Goal: Transaction & Acquisition: Purchase product/service

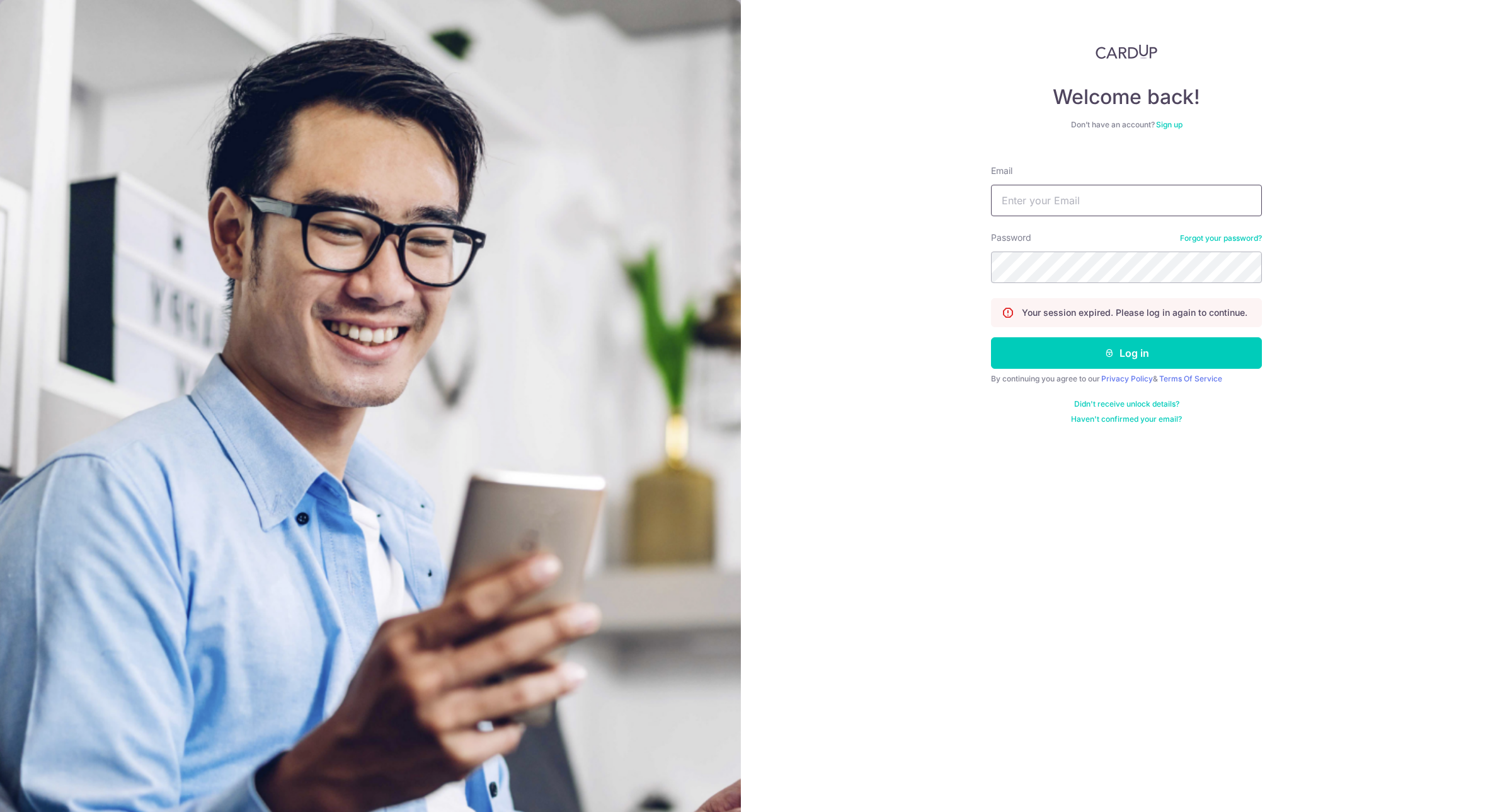
type input "[EMAIL_ADDRESS][DOMAIN_NAME]"
click at [1043, 288] on form "Email bespokeforte@gmail.com Password Forgot your password? Your session expire…" at bounding box center [1127, 289] width 271 height 269
click at [791, 251] on div "Welcome back! Don’t have an account? Sign up Email bespokeforte@gmail.com Passw…" at bounding box center [1127, 406] width 772 height 812
click at [1130, 354] on button "Log in" at bounding box center [1127, 353] width 271 height 32
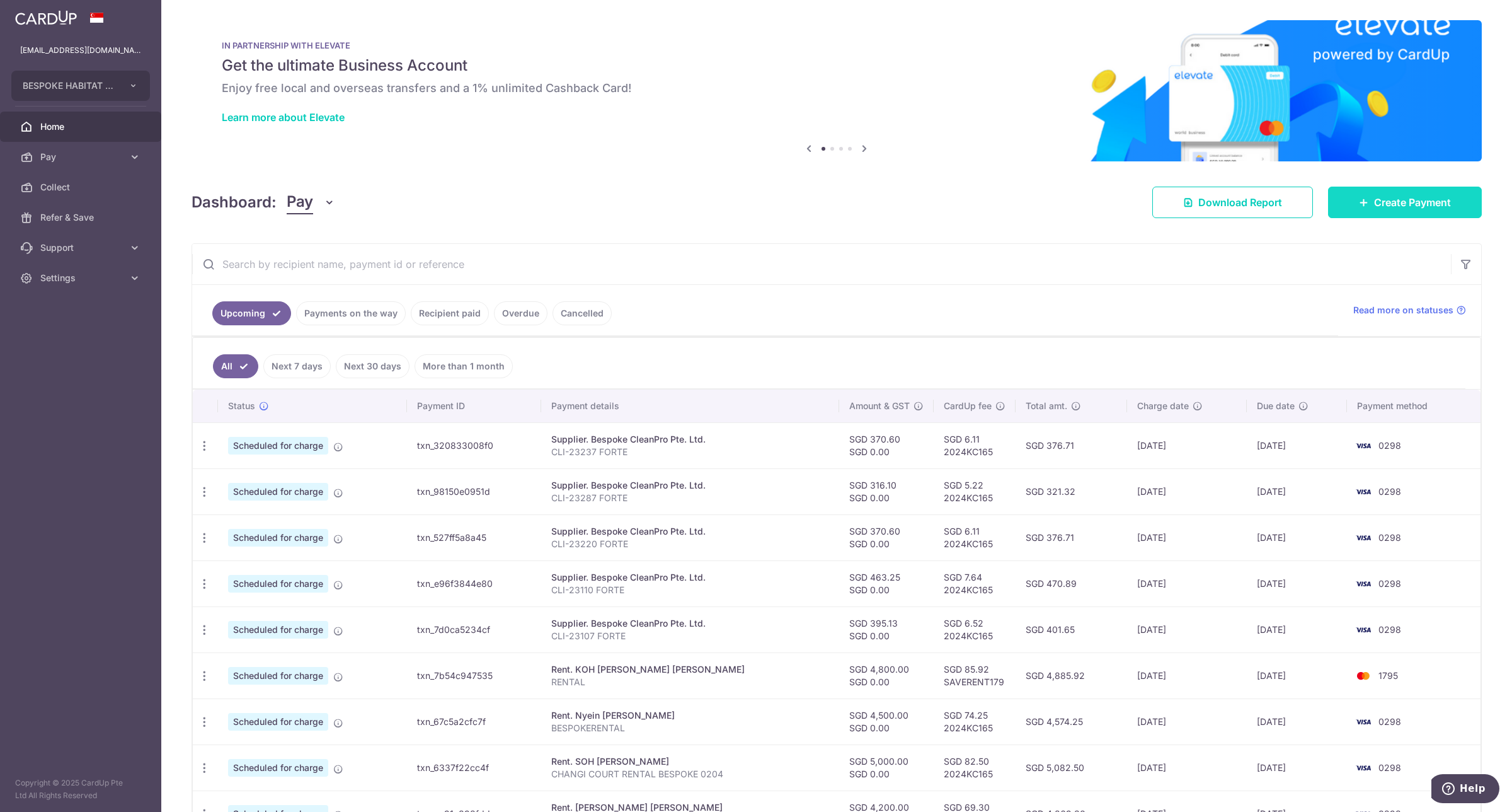
click at [1432, 210] on span "Create Payment" at bounding box center [1413, 202] width 77 height 15
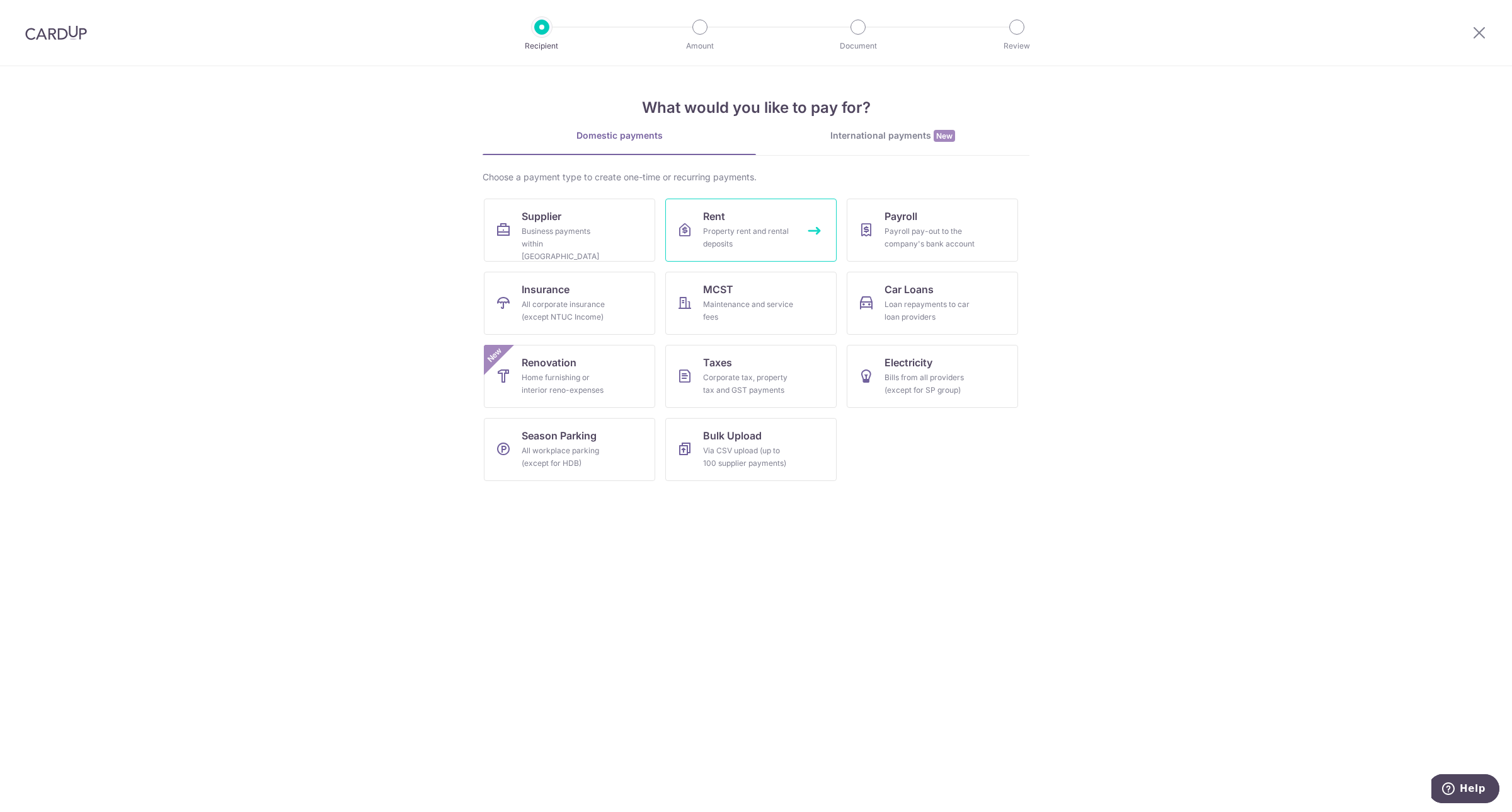
click at [758, 232] on div "Property rent and rental deposits" at bounding box center [749, 238] width 91 height 25
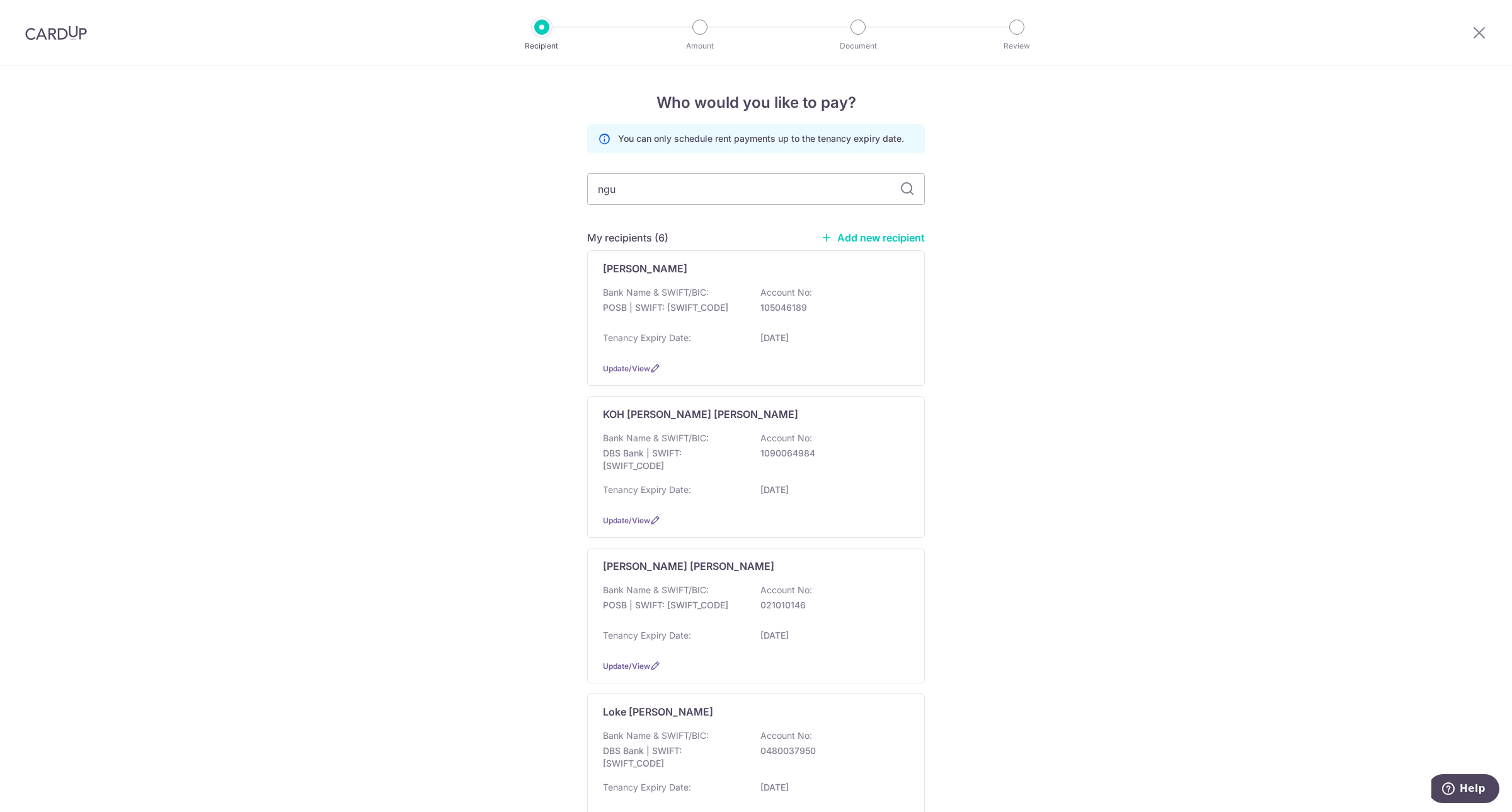
type input "ngu"
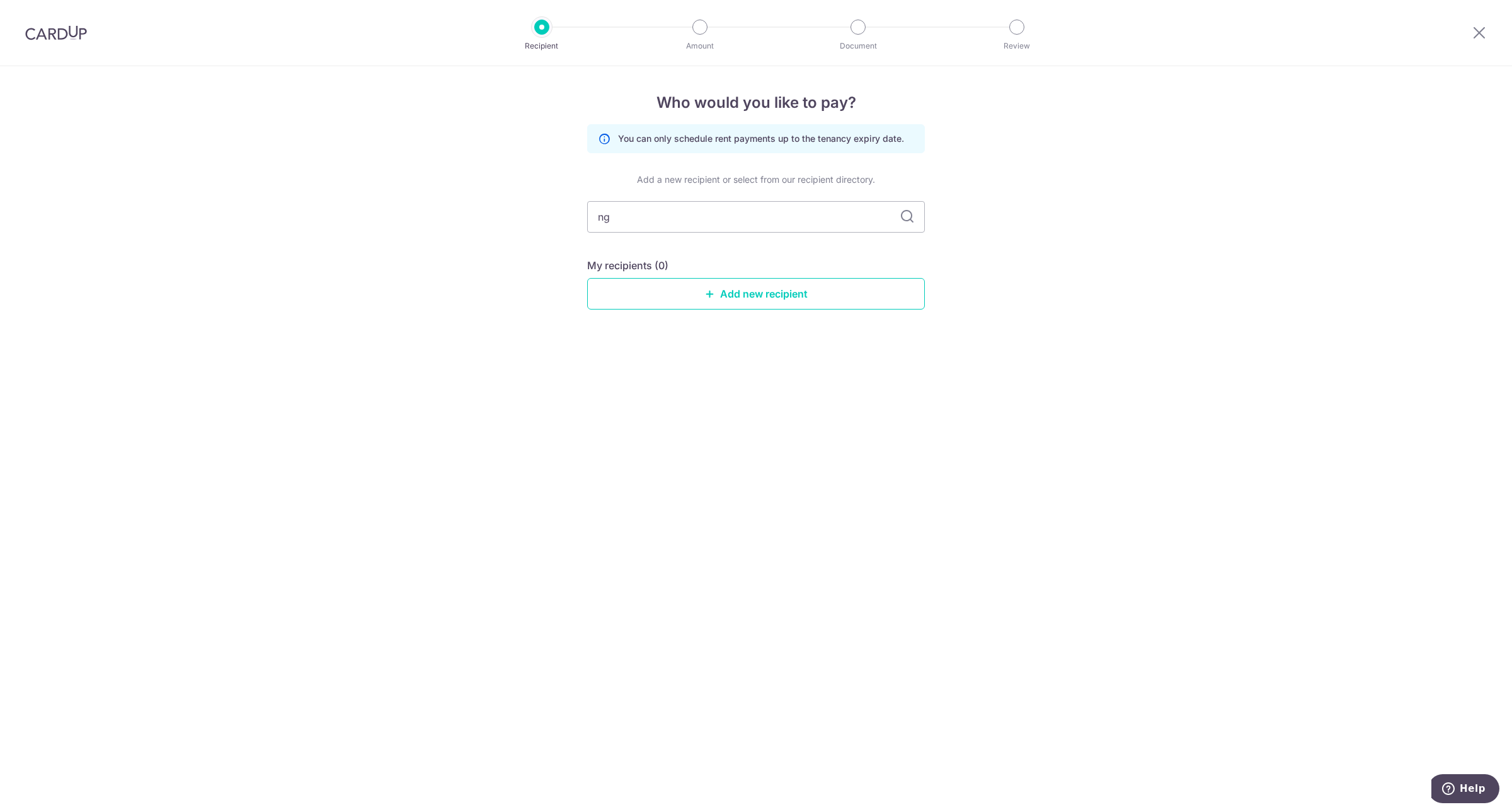
type input "n"
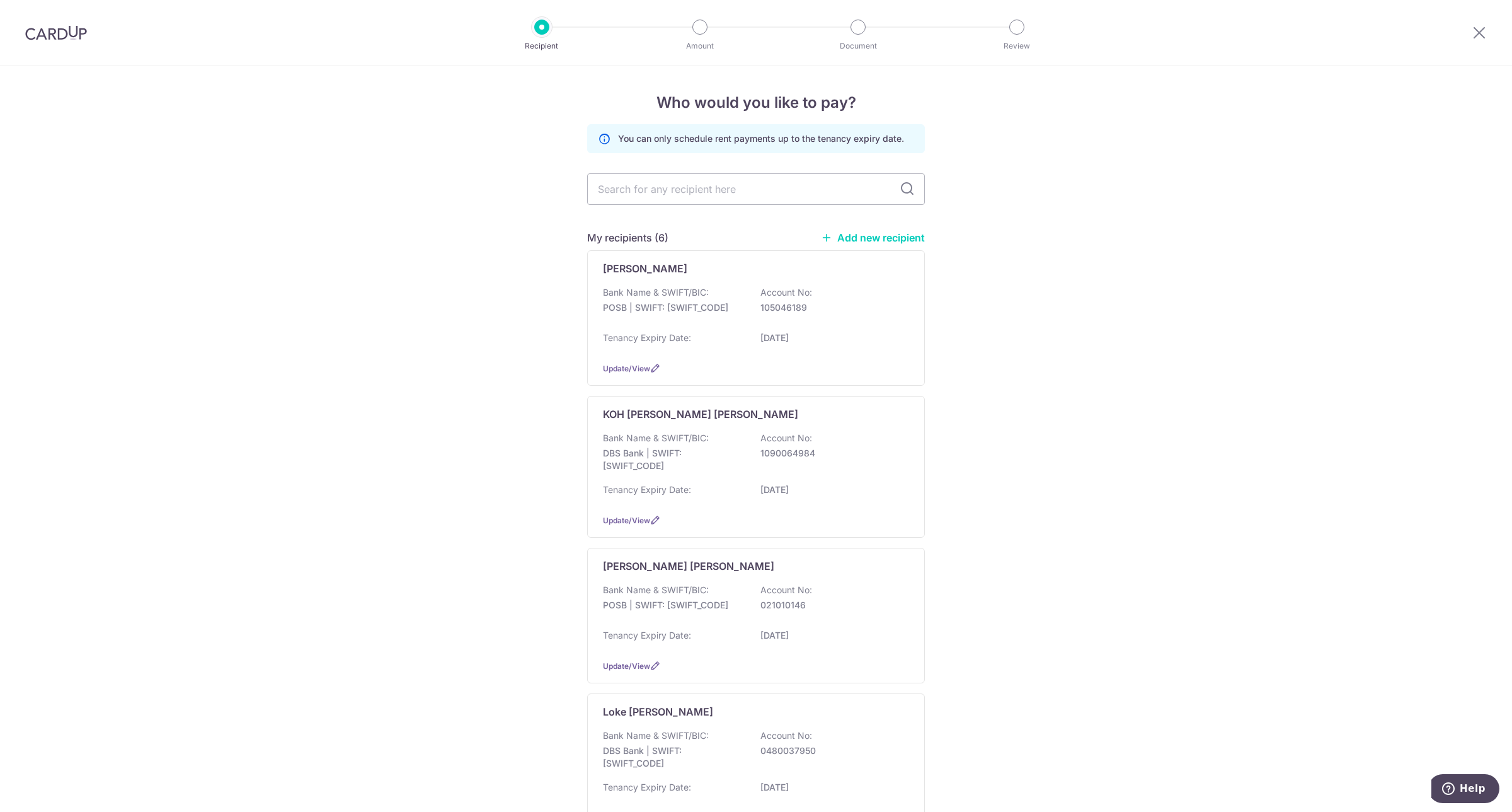
click at [863, 238] on link "Add new recipient" at bounding box center [873, 237] width 104 height 13
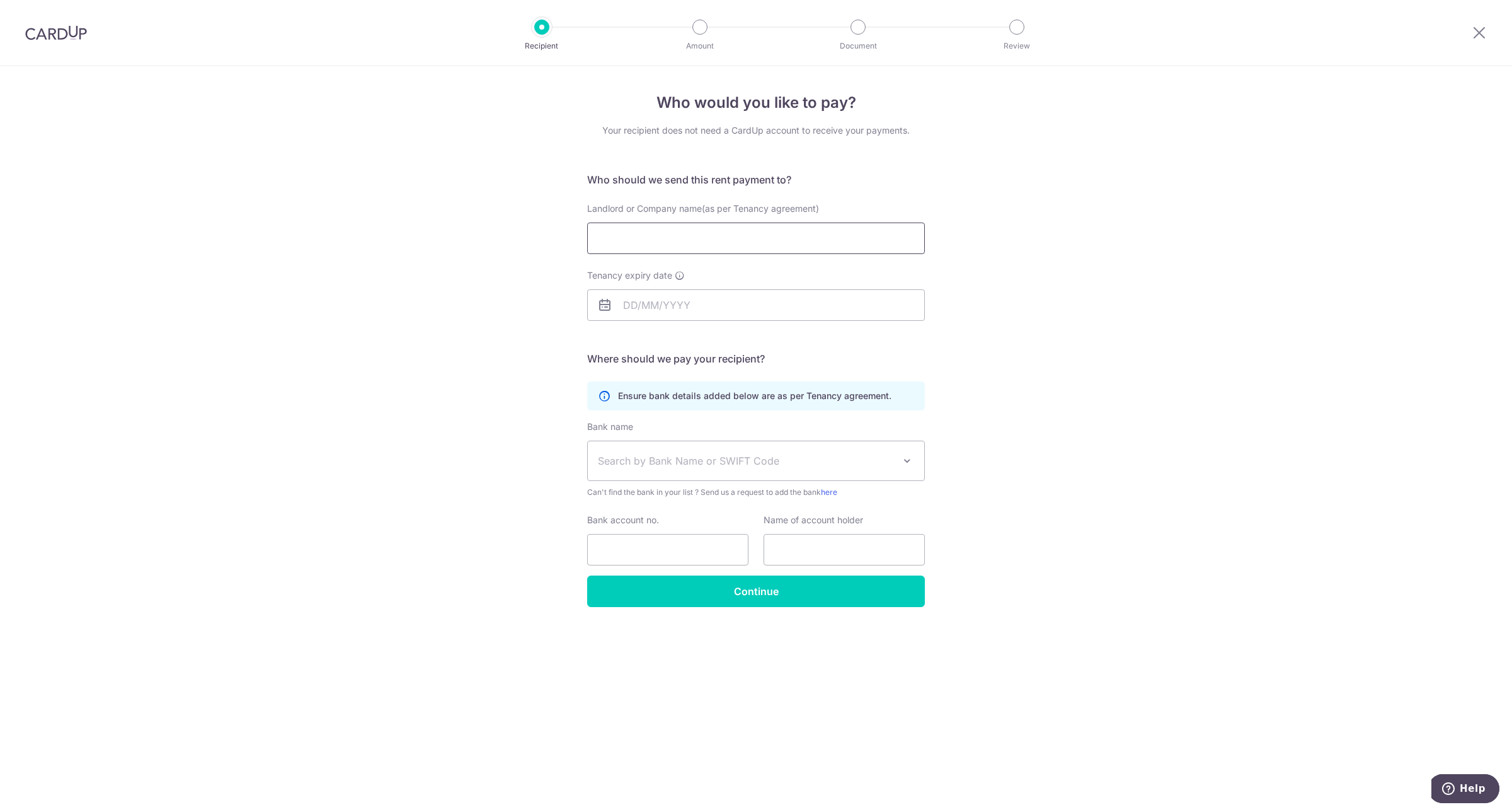
click at [748, 229] on input "Landlord or Company name(as per Tenancy agreement)" at bounding box center [756, 238] width 338 height 32
type input "NGU CHI MING"
click at [688, 294] on input "Tenancy expiry date" at bounding box center [756, 305] width 338 height 32
type input "24/04/2028"
click at [643, 493] on link "24" at bounding box center [638, 495] width 20 height 20
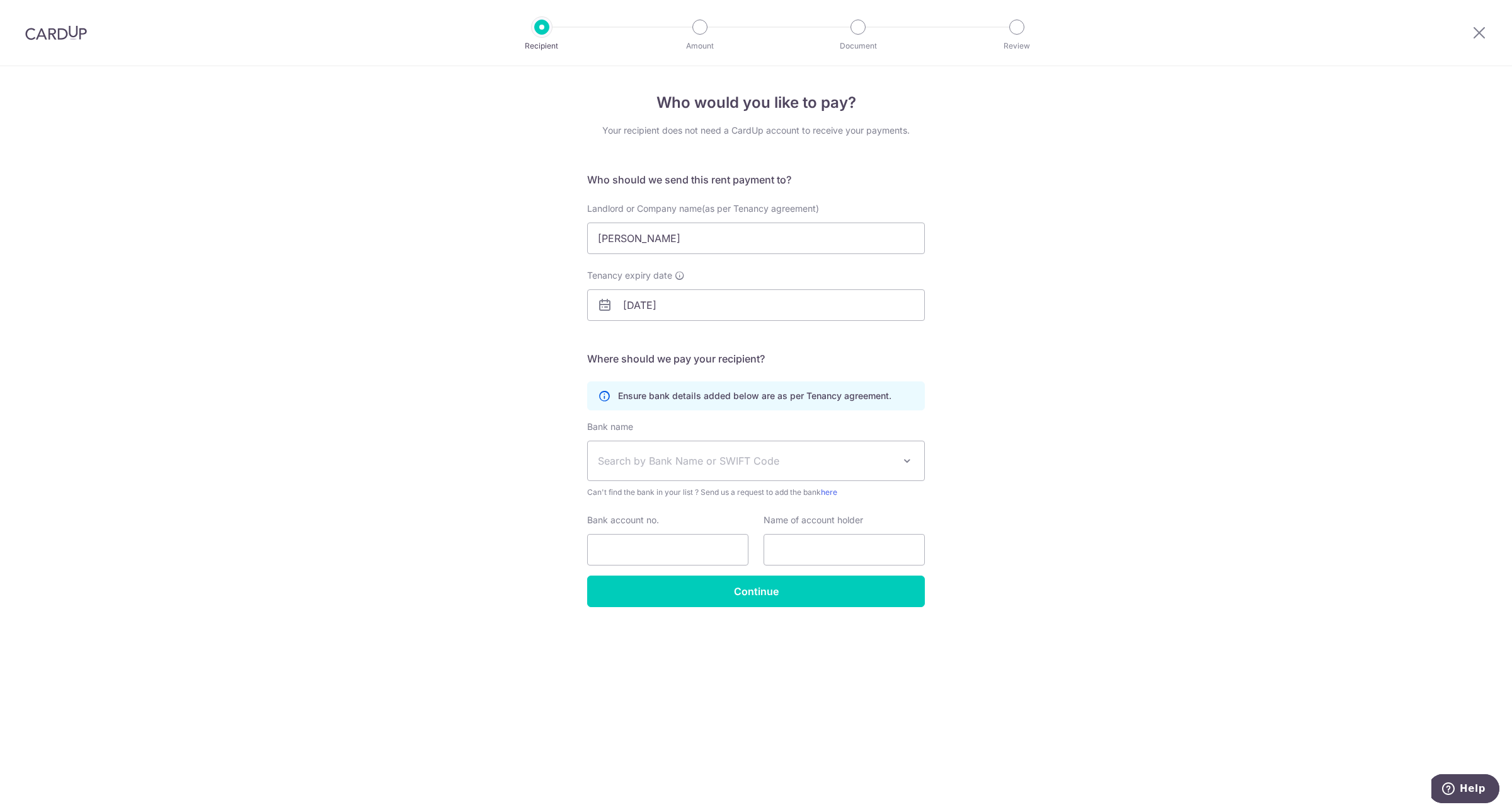
click at [695, 465] on span "Search by Bank Name or SWIFT Code" at bounding box center [746, 461] width 296 height 15
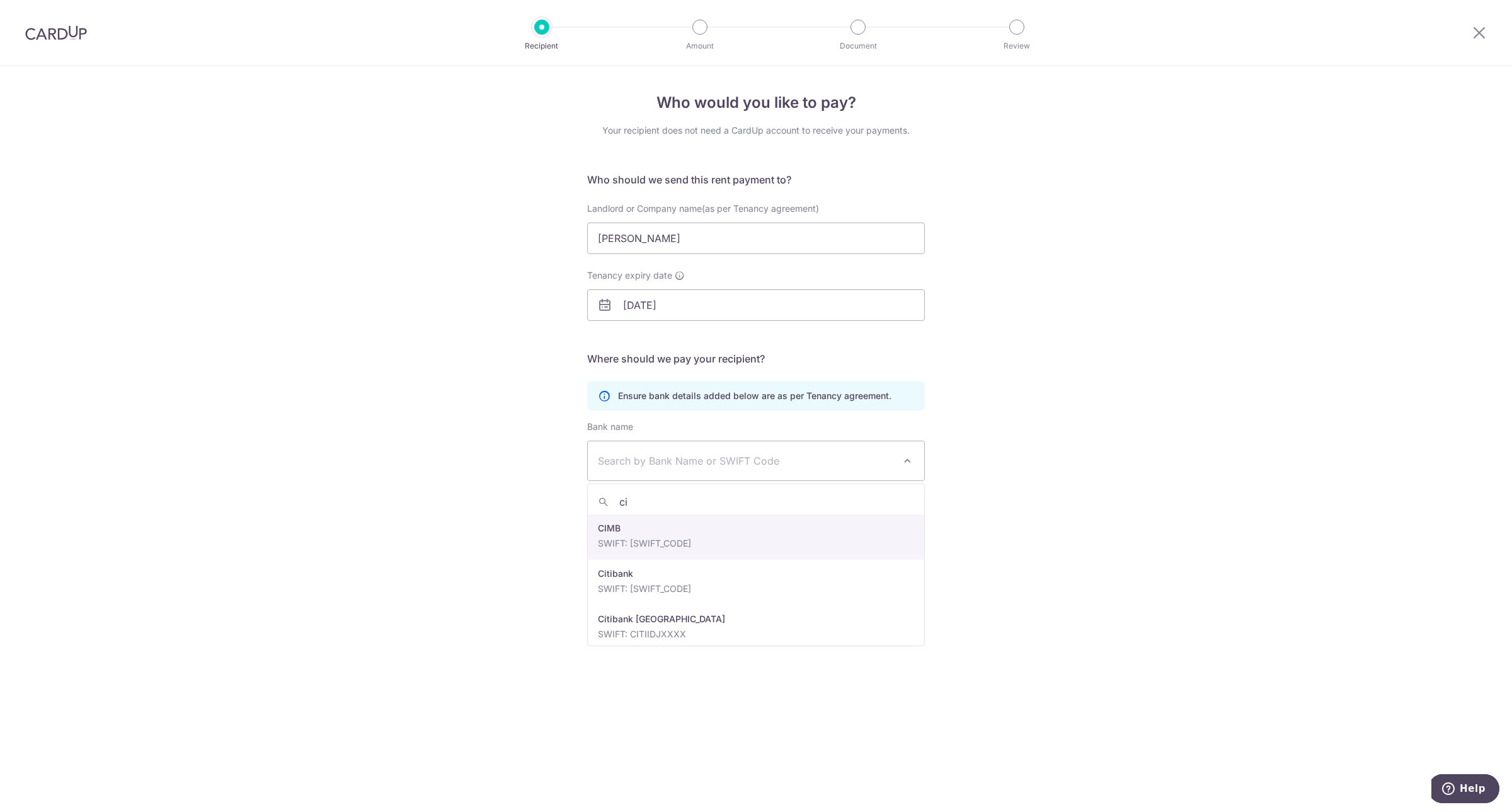
type input "ci"
select select "5"
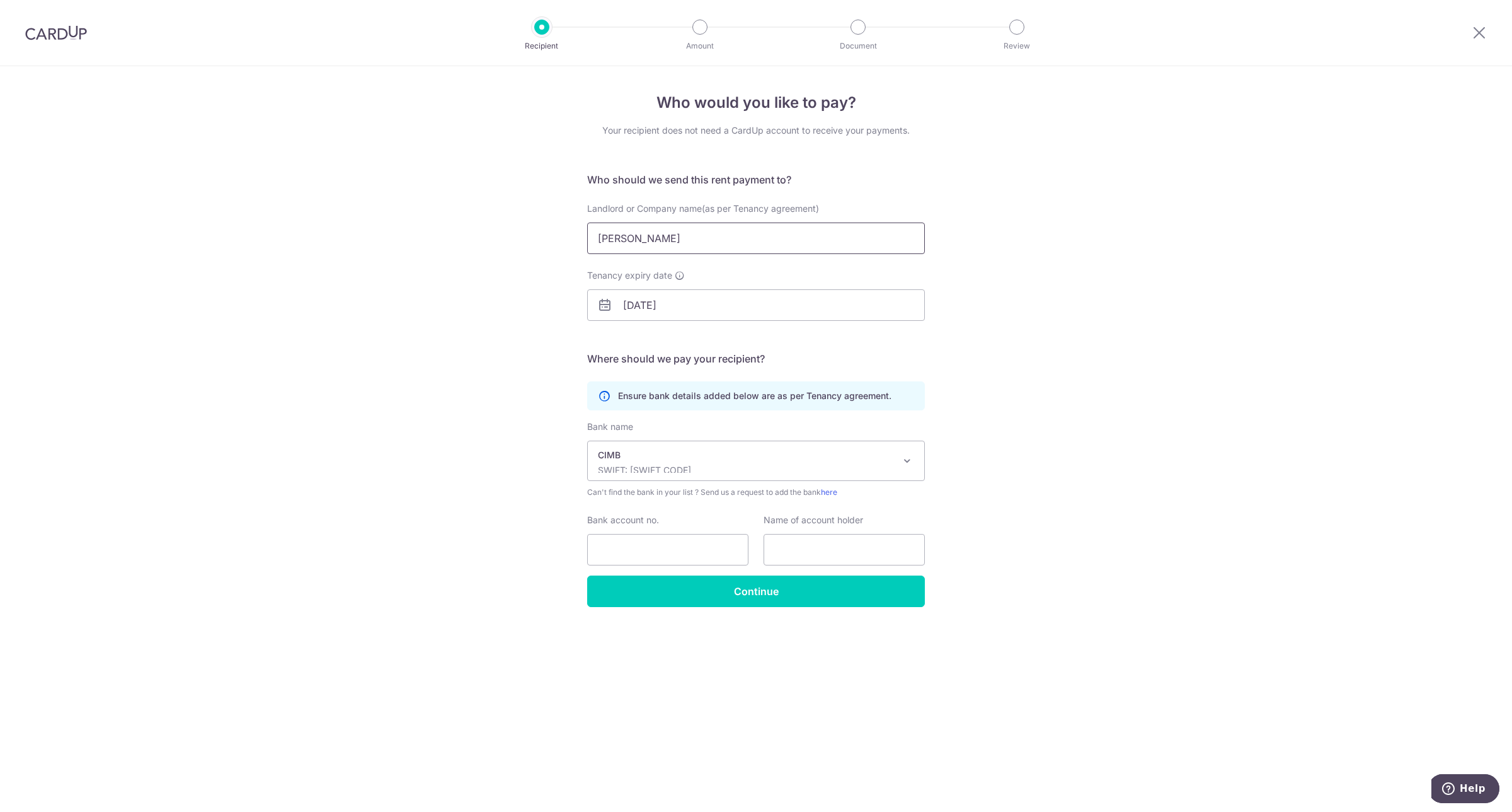
drag, startPoint x: 572, startPoint y: 242, endPoint x: 488, endPoint y: 234, distance: 84.4
click at [489, 234] on div "Who would you like to pay? Your recipient does not need a CardUp account to rec…" at bounding box center [756, 439] width 1512 height 746
click at [823, 546] on input "text" at bounding box center [844, 550] width 161 height 32
paste input "NGU CHI MING"
type input "NGU CHI MING"
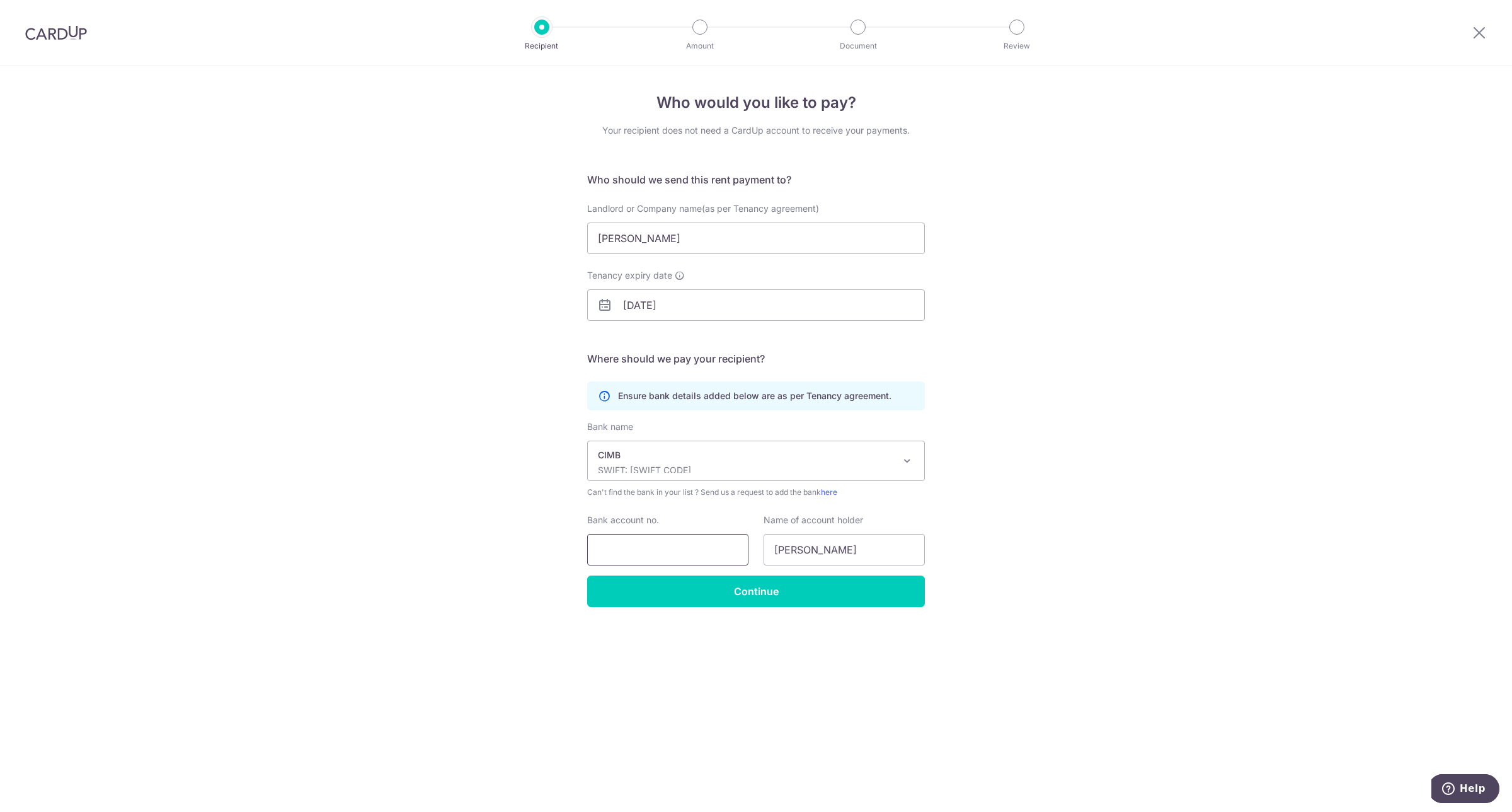
click at [632, 550] on input "Bank account no." at bounding box center [668, 550] width 161 height 32
paste input "100-382570-0"
type input "1003825700"
click at [779, 599] on input "Continue" at bounding box center [756, 591] width 338 height 32
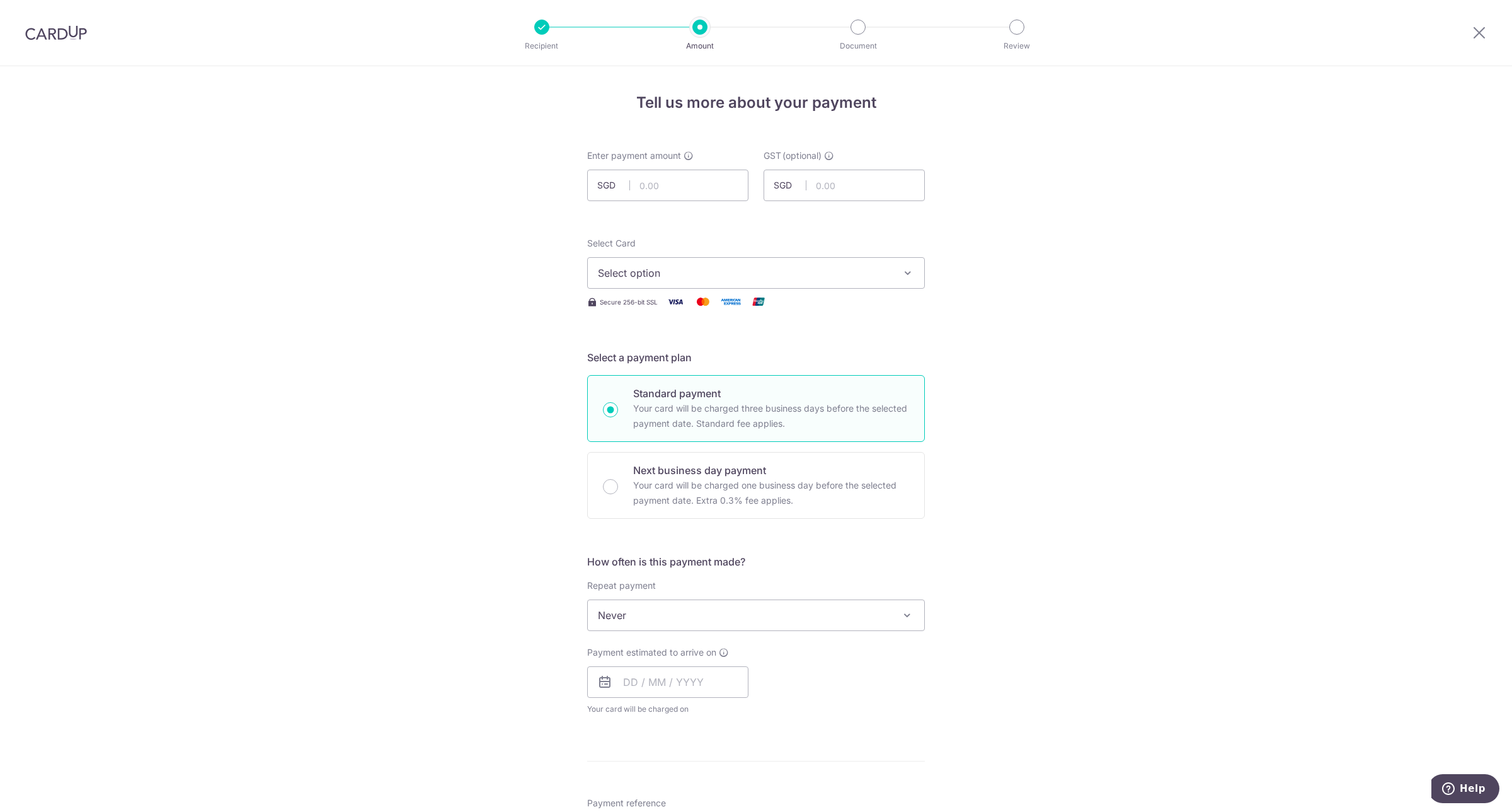
click at [695, 168] on div "Enter payment amount SGD" at bounding box center [668, 176] width 161 height 52
click at [691, 189] on input "text" at bounding box center [668, 185] width 161 height 32
type input "20,100.00"
click at [818, 226] on form "Enter payment amount SGD 20,100.00 20100.00 GST (optional) SGD Recipient added …" at bounding box center [756, 690] width 338 height 1082
click at [776, 296] on div "Secure 256-bit SSL" at bounding box center [756, 302] width 338 height 16
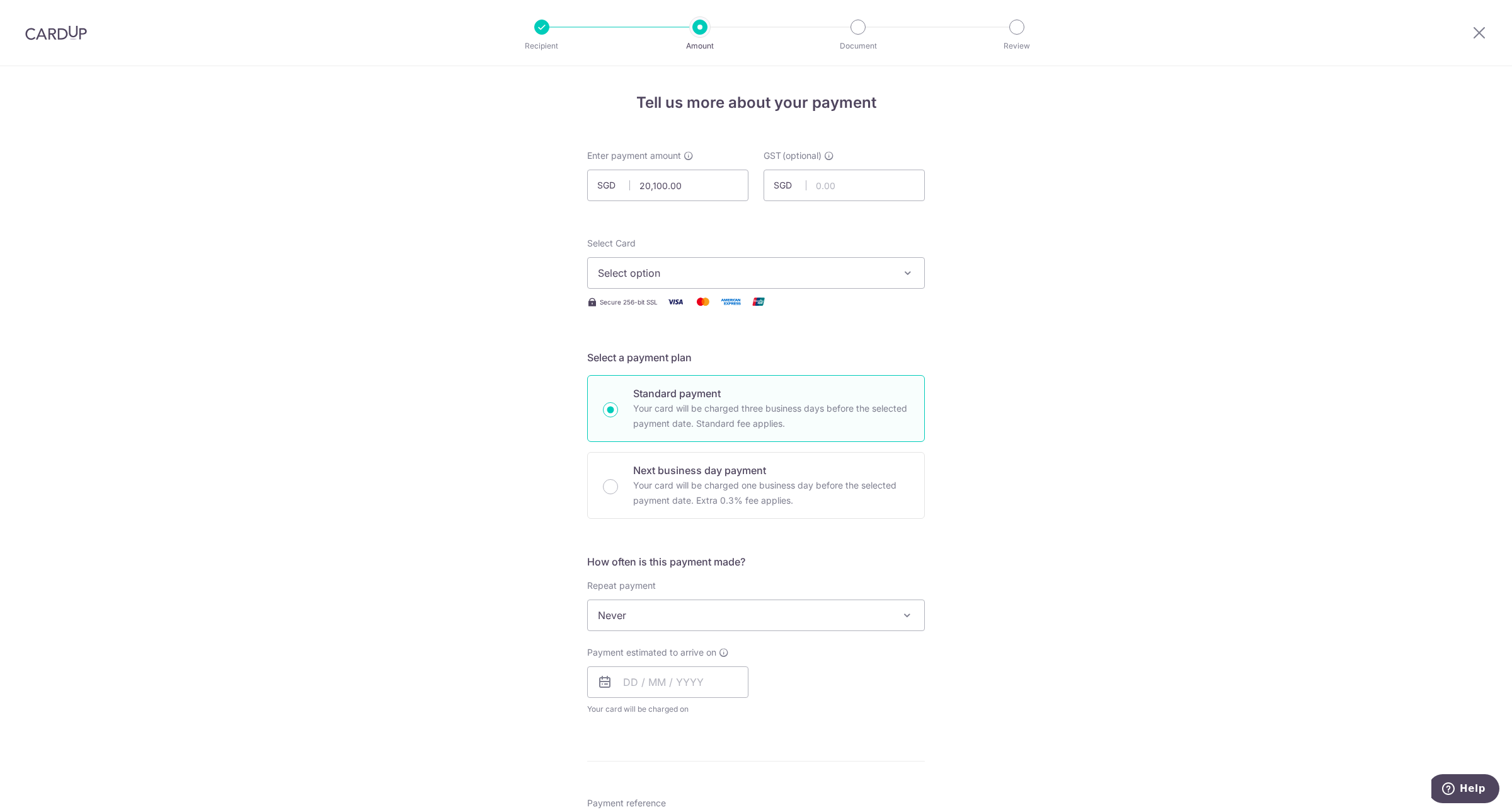
click at [784, 281] on span "Select option" at bounding box center [745, 273] width 294 height 15
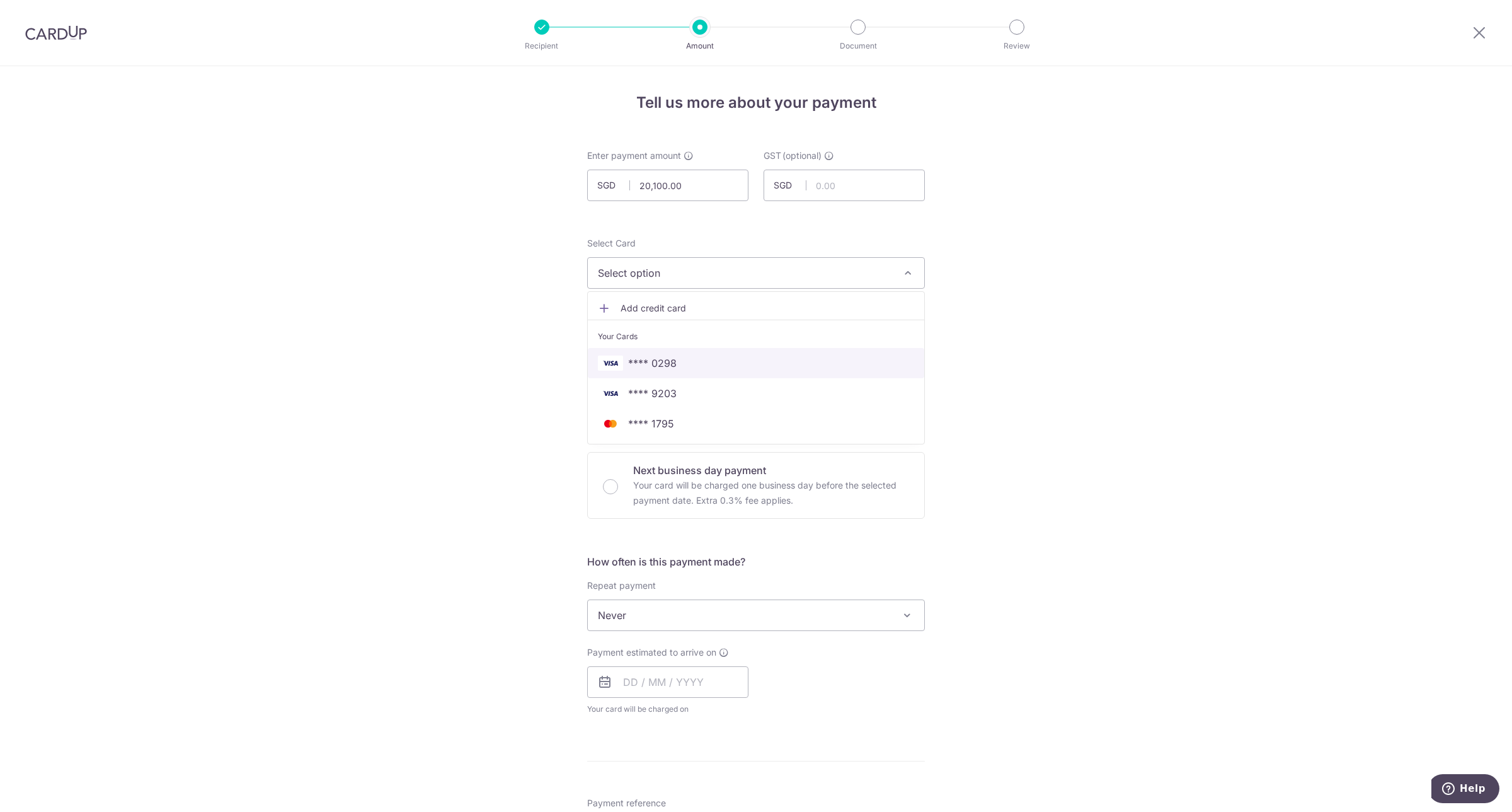
click at [698, 365] on span "**** 0298" at bounding box center [756, 363] width 316 height 15
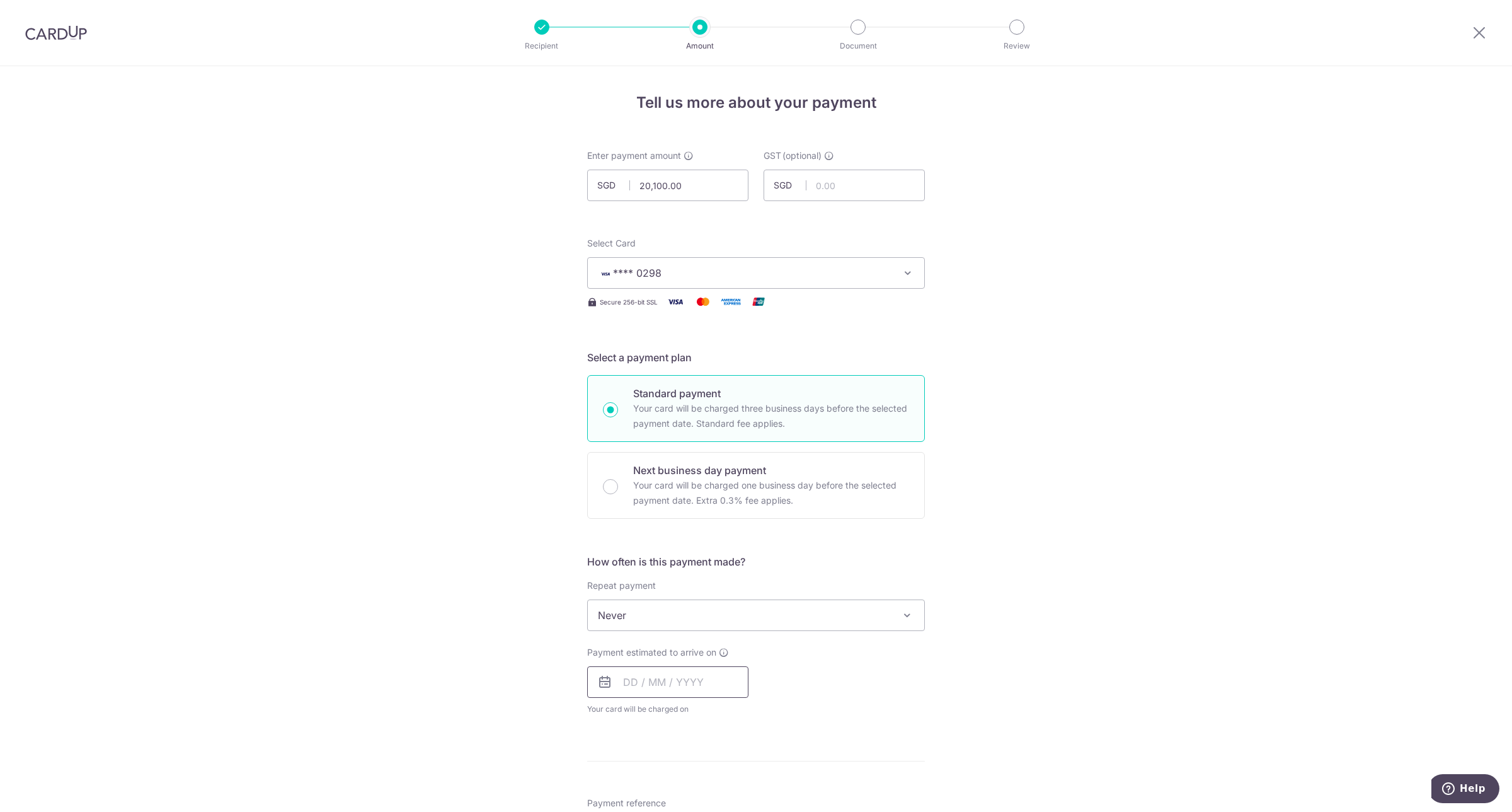
click at [616, 678] on input "text" at bounding box center [668, 682] width 161 height 32
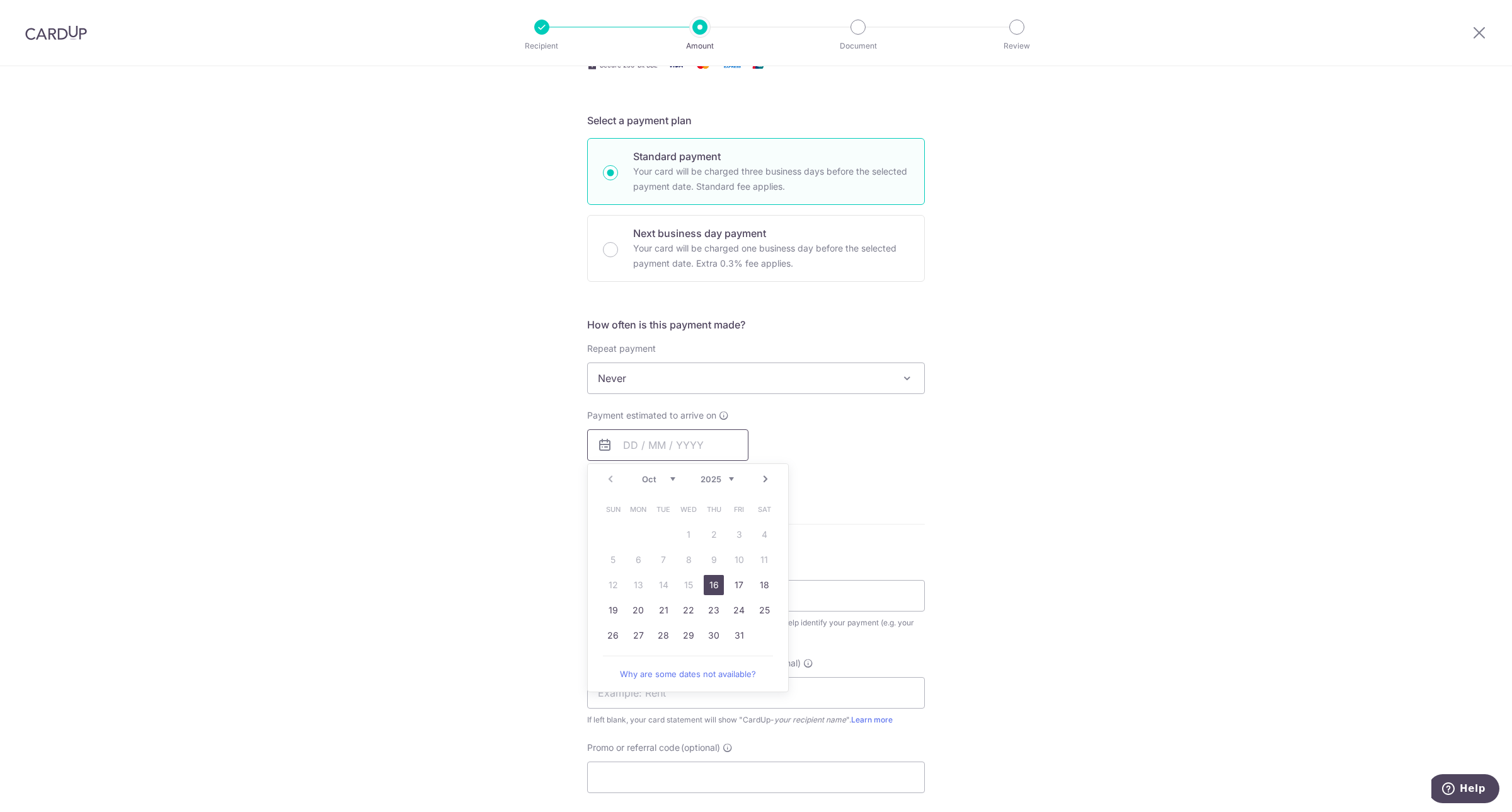
scroll to position [242, 0]
click at [712, 576] on link "16" at bounding box center [714, 580] width 20 height 20
type input "[DATE]"
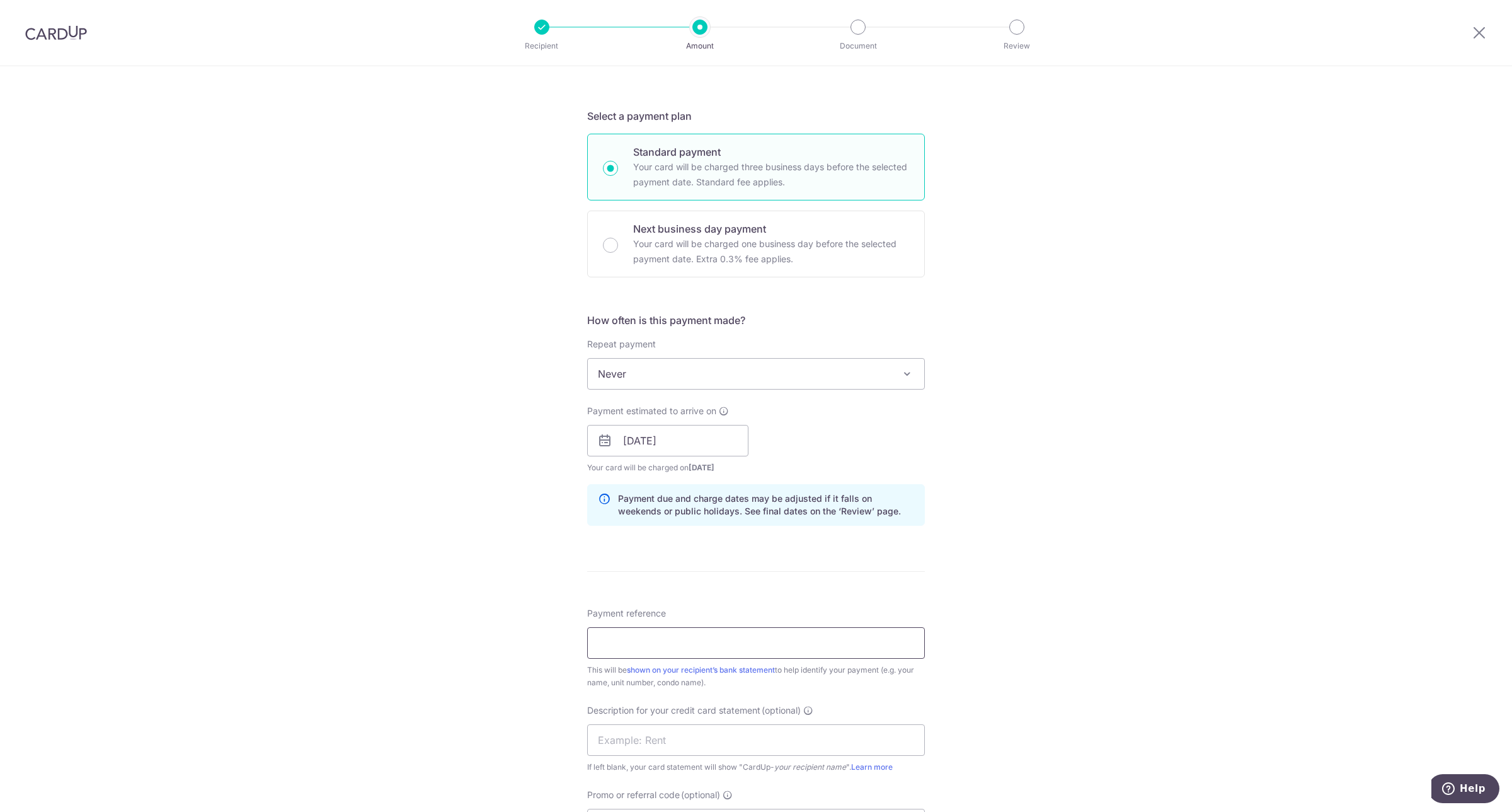
click at [709, 658] on input "Payment reference" at bounding box center [756, 643] width 338 height 32
type input "SECURITY DEPOSIT POH HUAT"
click at [773, 741] on input "text" at bounding box center [756, 740] width 338 height 32
click at [823, 661] on div "Payment reference SECURITY DEPOSIT POH HUAT 25/35 This will be shown on your re…" at bounding box center [756, 648] width 338 height 82
drag, startPoint x: 632, startPoint y: 654, endPoint x: 411, endPoint y: 653, distance: 221.0
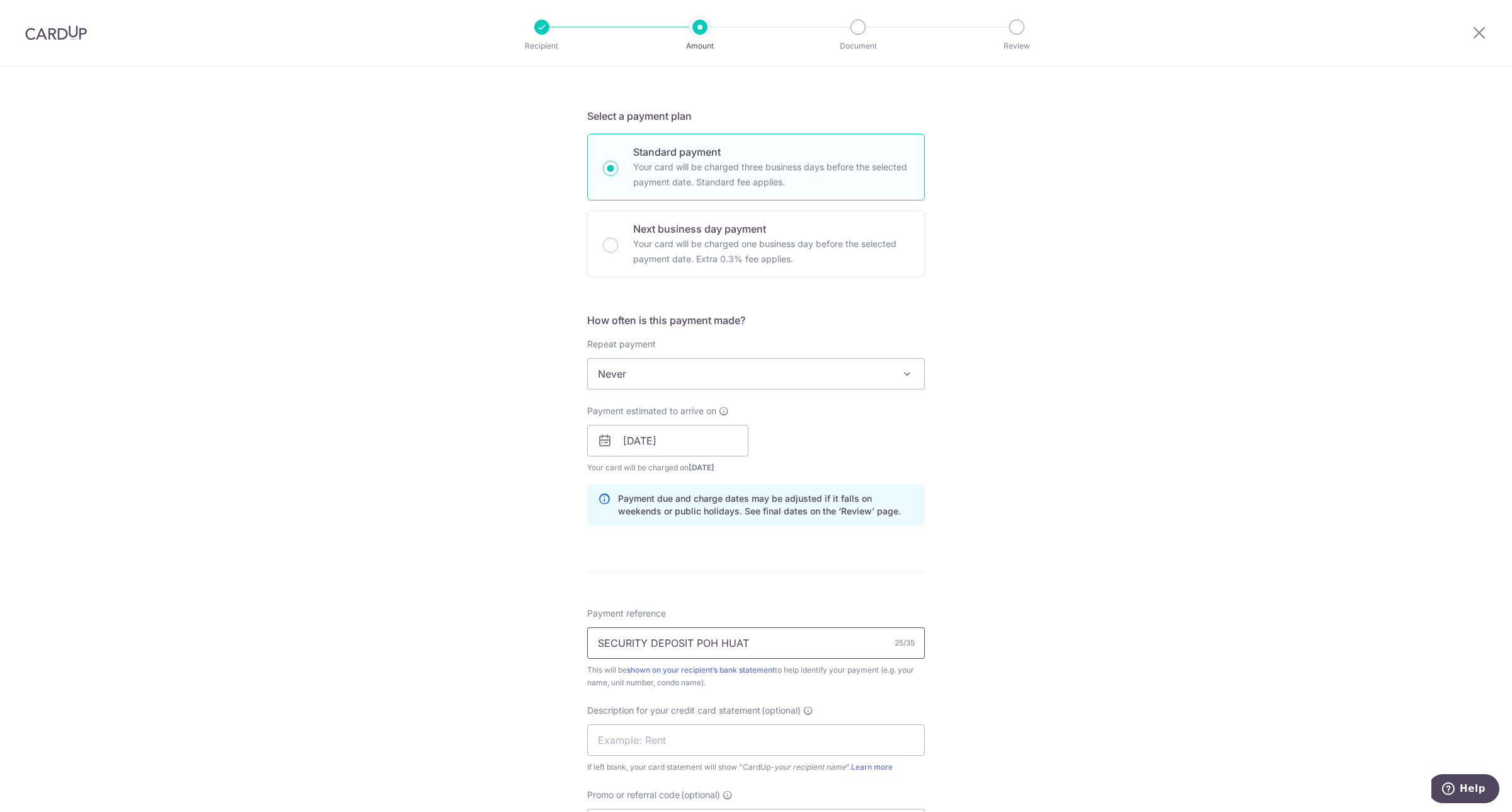
click at [411, 653] on div "Tell us more about your payment Enter payment amount SGD 20,100.00 20100.00 GST…" at bounding box center [756, 462] width 1512 height 1277
click at [606, 747] on input "text" at bounding box center [756, 740] width 338 height 32
paste input "SECURITY DEPOSI"
type input "SECURITY DEPOSI"
click at [1203, 575] on div "Tell us more about your payment Enter payment amount SGD 20,100.00 20100.00 GST…" at bounding box center [756, 462] width 1512 height 1277
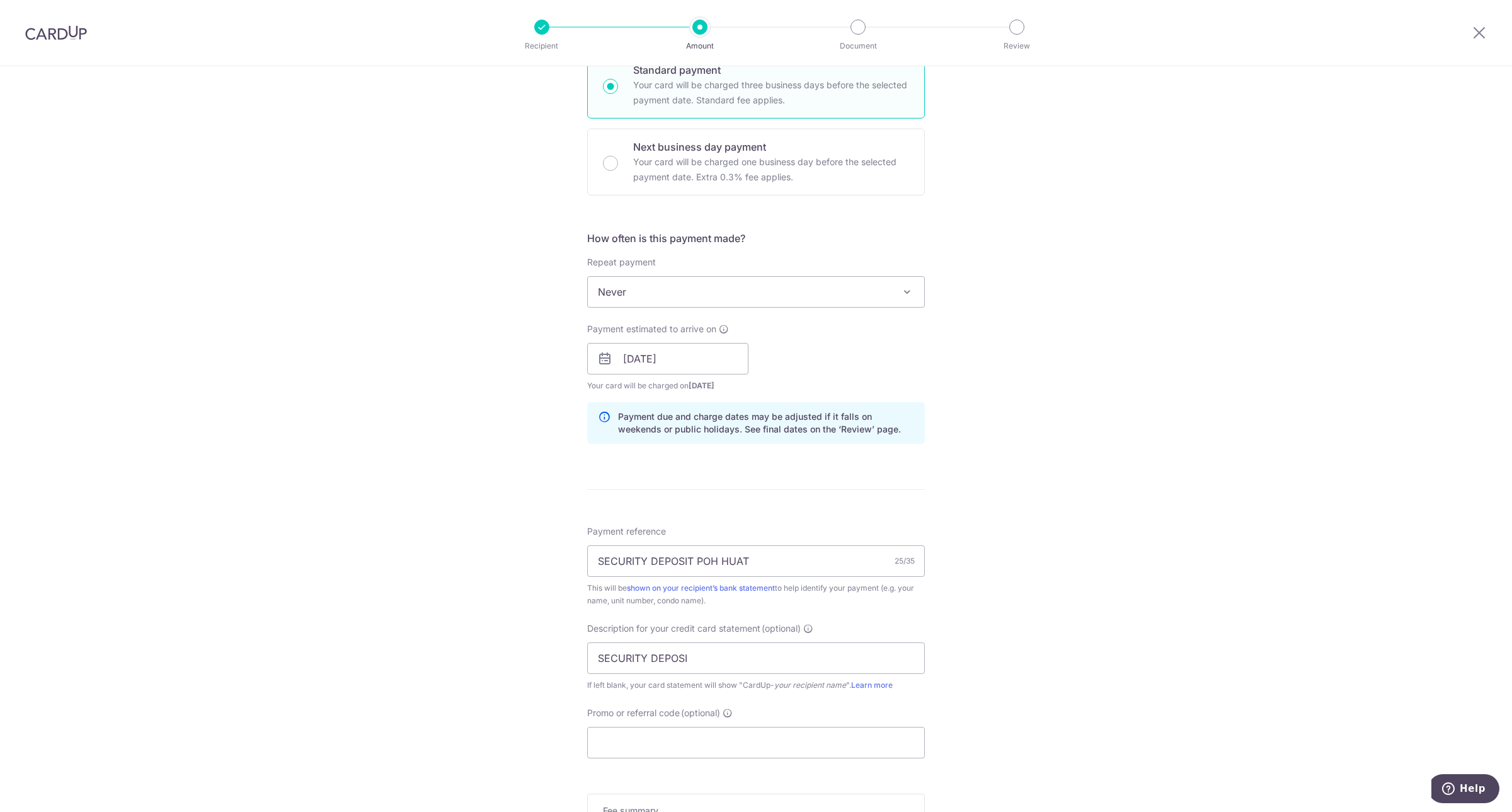
scroll to position [531, 0]
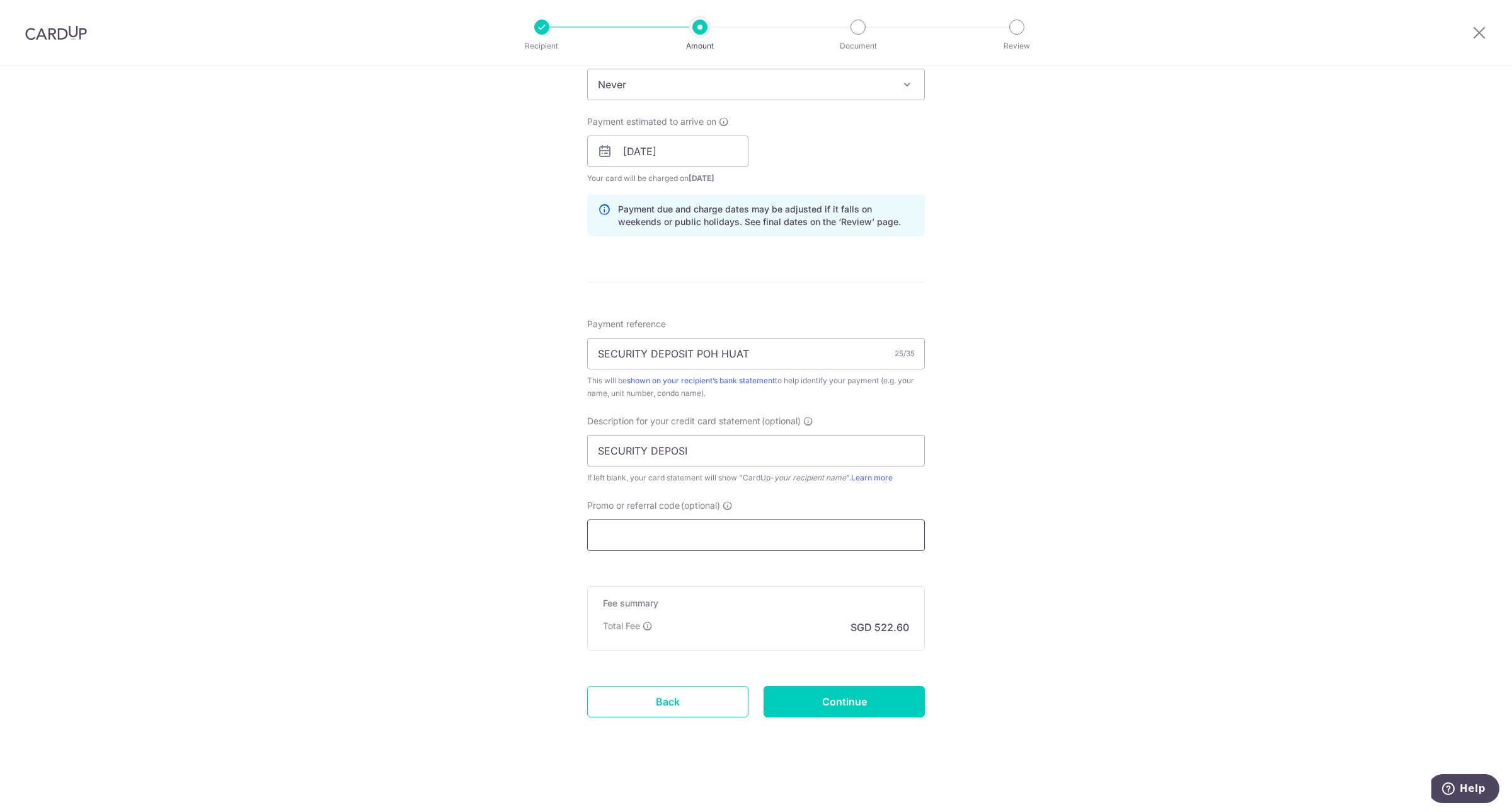
click at [752, 543] on input "Promo or referral code (optional)" at bounding box center [756, 535] width 338 height 32
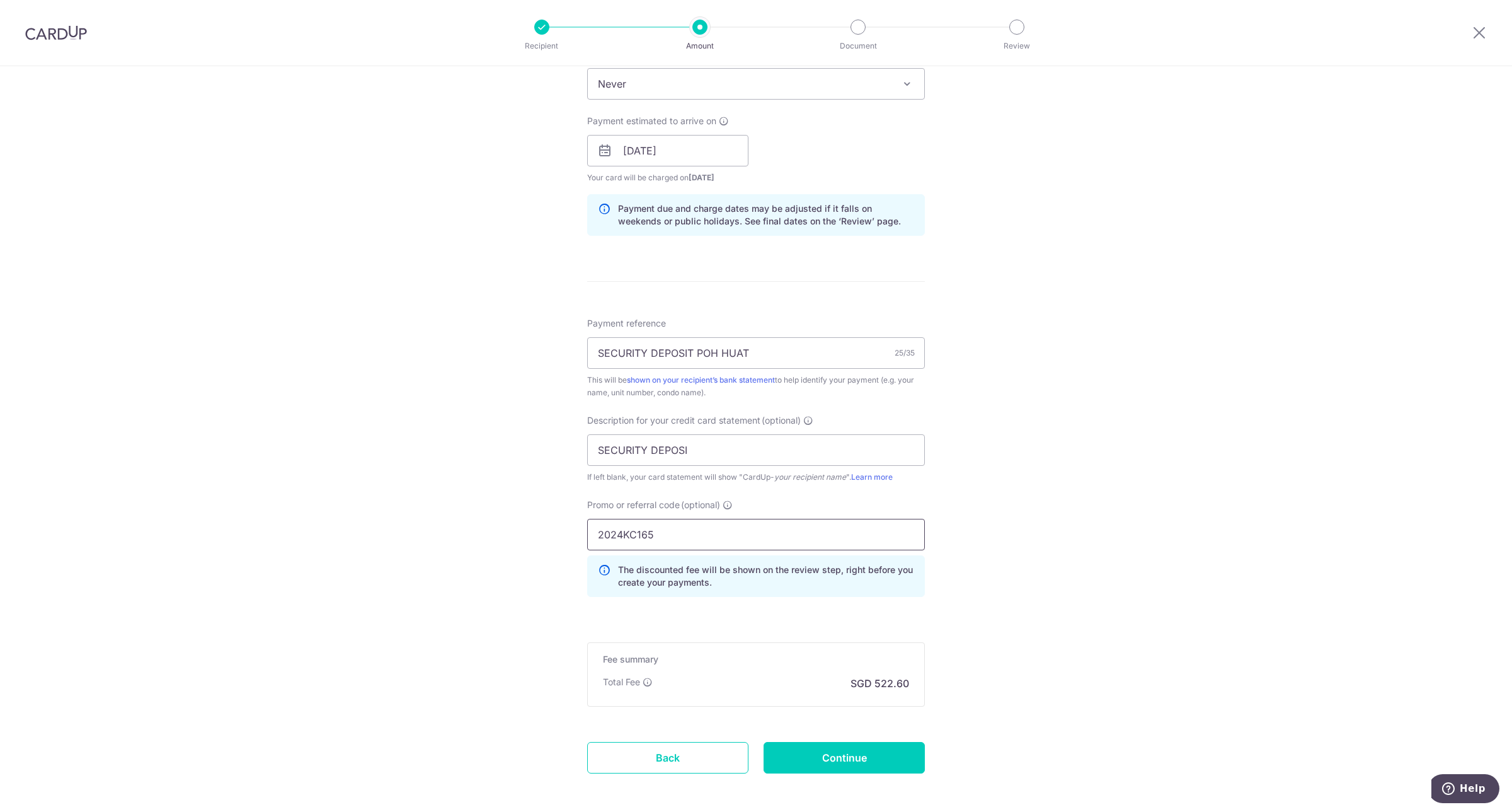
type input "2024KC165"
click at [1048, 531] on div "Tell us more about your payment Enter payment amount SGD 20,100.00 20100.00 GST…" at bounding box center [756, 202] width 1512 height 1334
click at [859, 756] on input "Continue" at bounding box center [844, 758] width 161 height 32
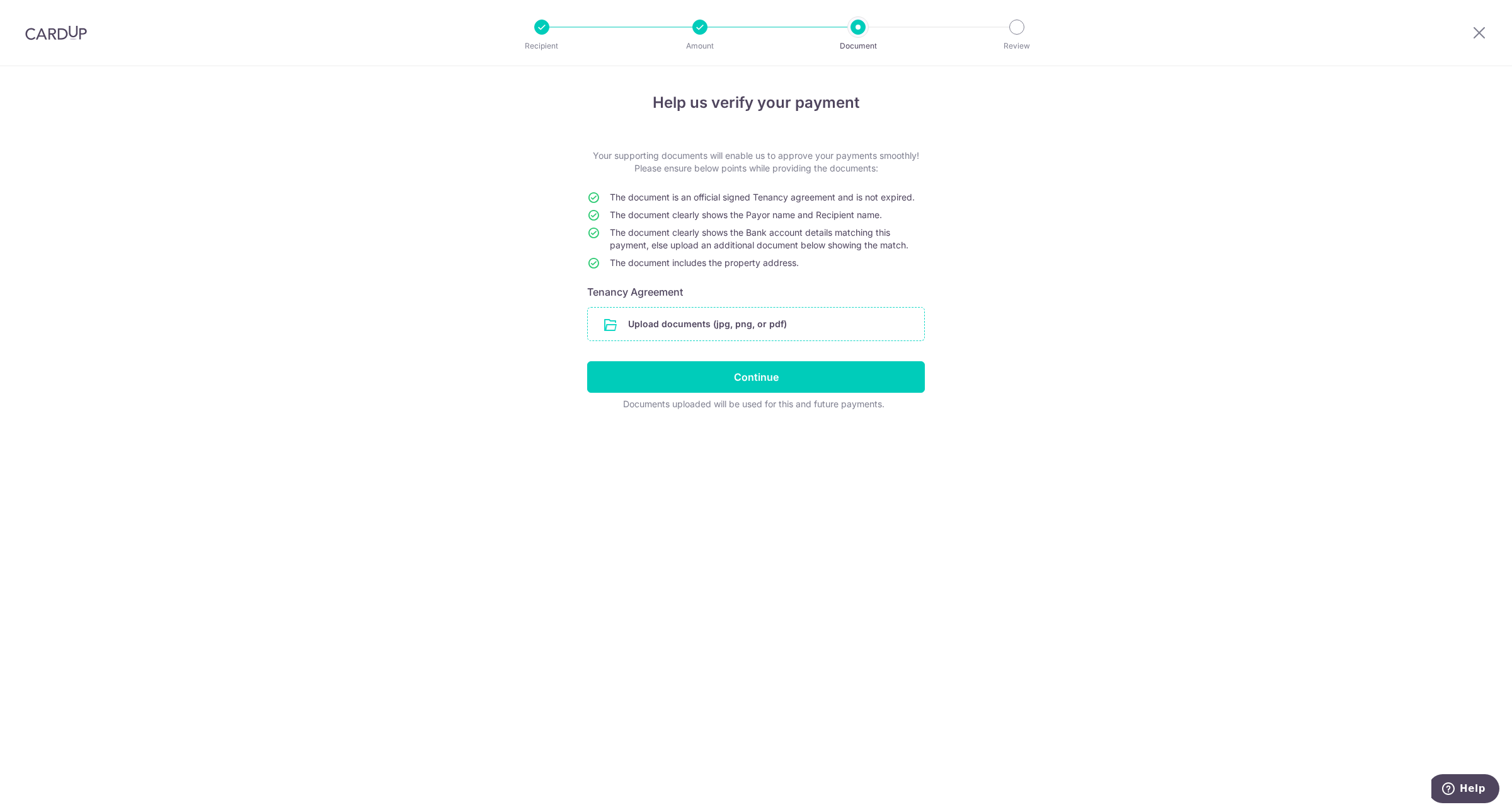
click at [706, 320] on input "file" at bounding box center [756, 324] width 336 height 33
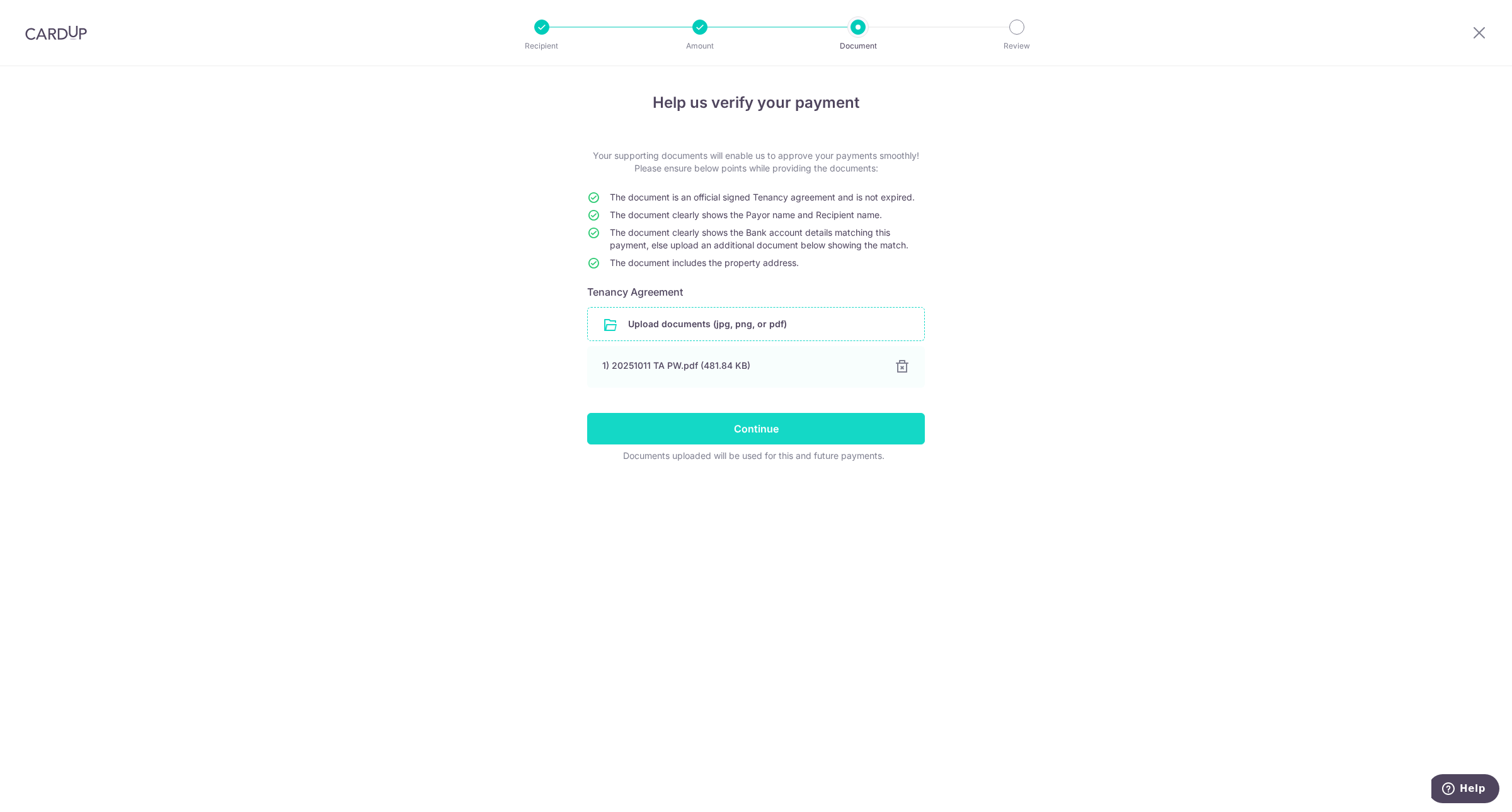
click at [779, 421] on input "Continue" at bounding box center [756, 428] width 338 height 32
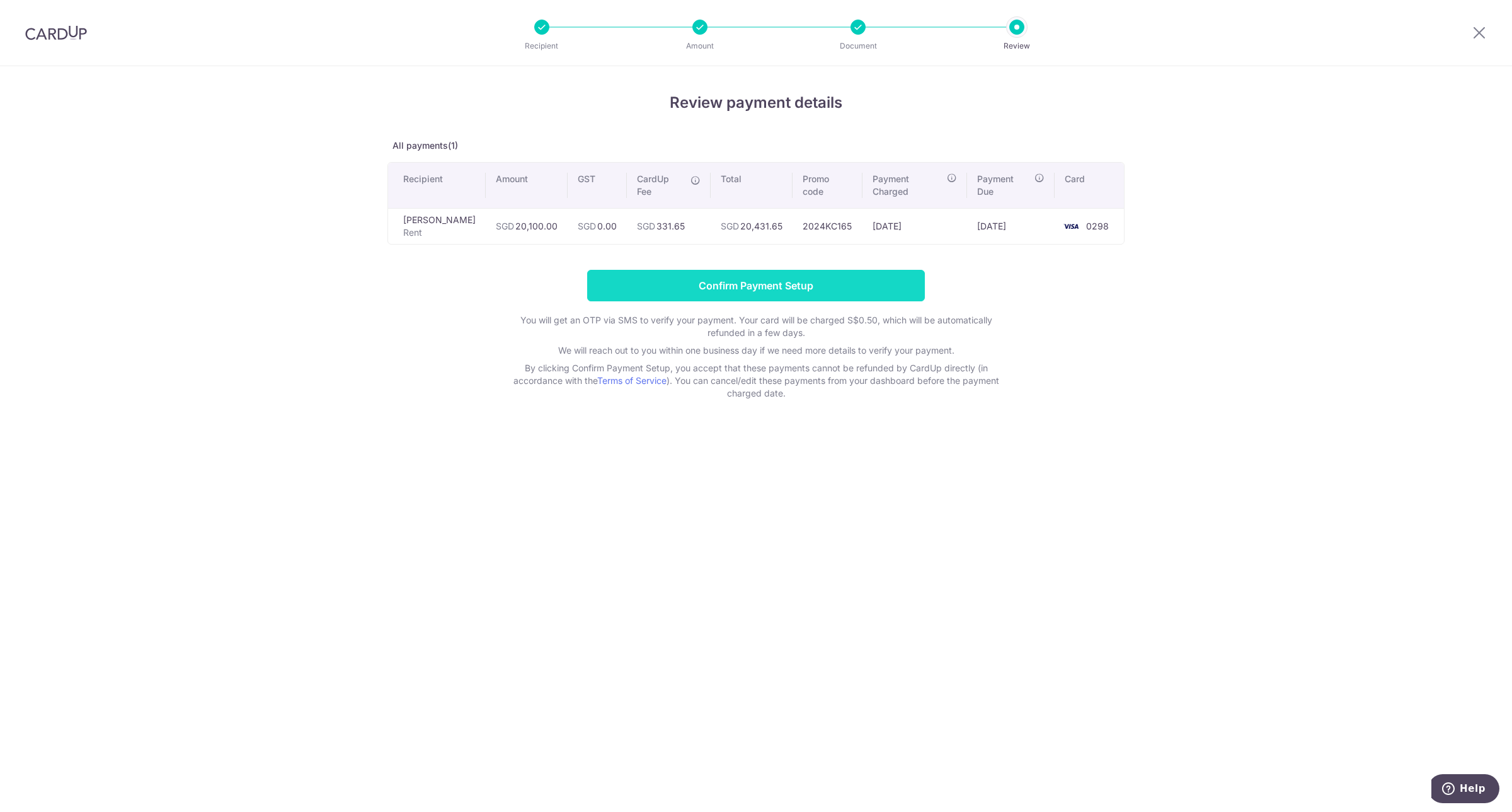
click at [791, 278] on input "Confirm Payment Setup" at bounding box center [756, 285] width 338 height 32
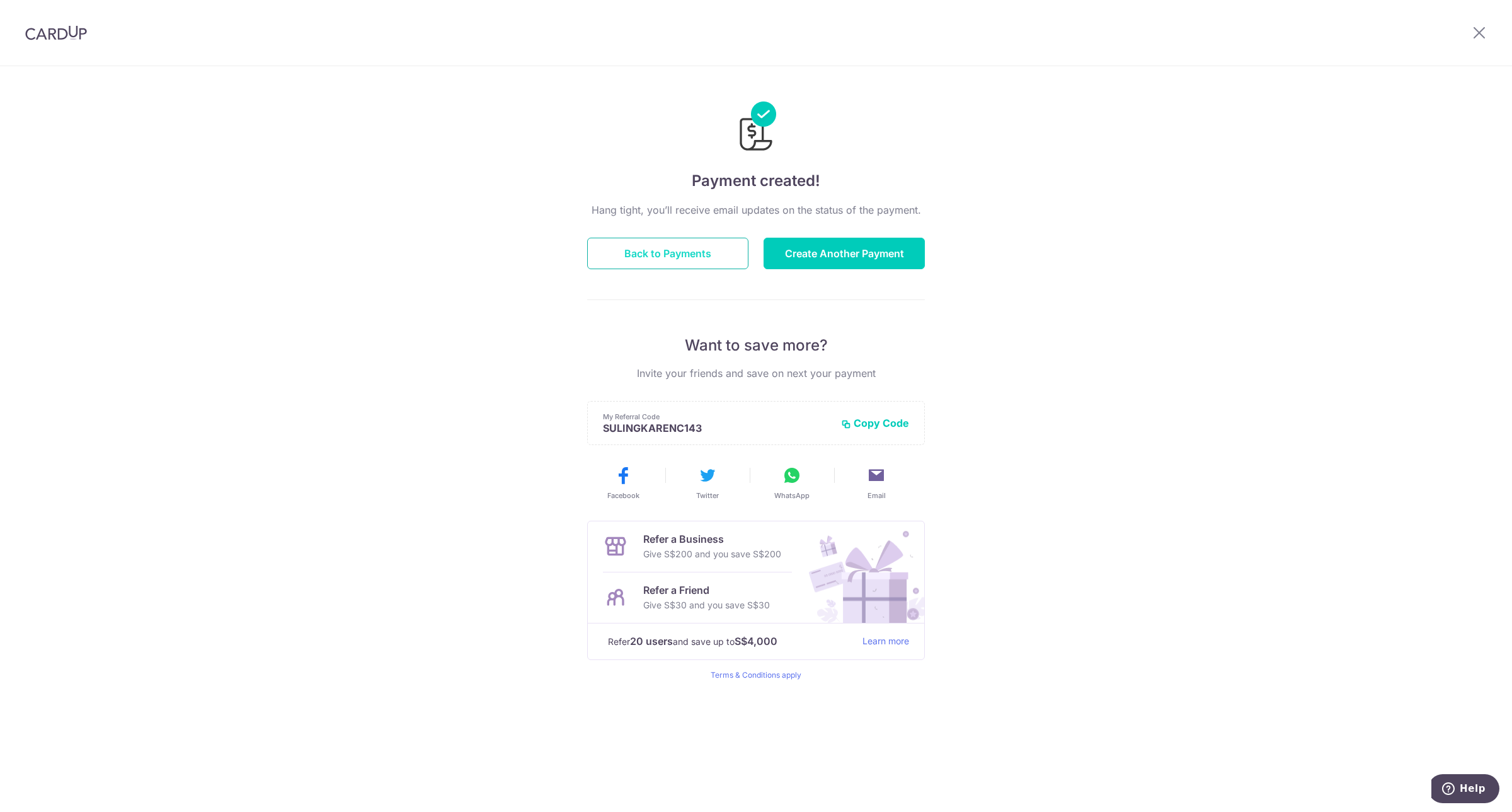
click at [687, 257] on button "Back to Payments" at bounding box center [668, 253] width 161 height 32
